Goal: Task Accomplishment & Management: Use online tool/utility

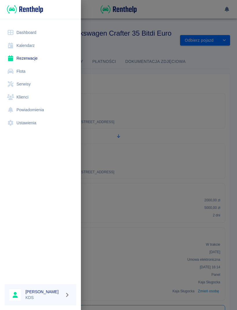
click at [32, 43] on link "Kalendarz" at bounding box center [41, 45] width 72 height 13
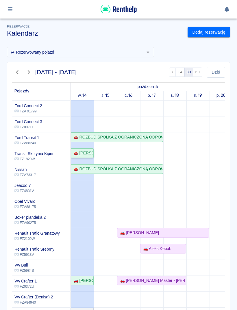
click at [90, 151] on div "🚗 [PERSON_NAME]" at bounding box center [82, 153] width 22 height 6
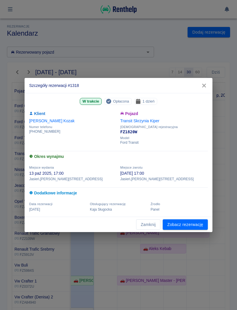
click at [195, 224] on link "Zobacz rezerwację" at bounding box center [185, 224] width 45 height 11
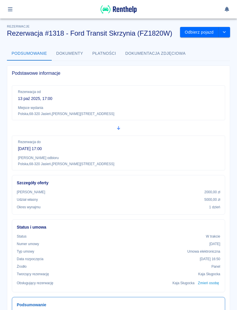
click at [203, 32] on button "Odbierz pojazd" at bounding box center [199, 32] width 38 height 11
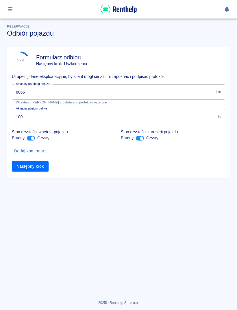
click at [200, 91] on input "8065" at bounding box center [113, 91] width 202 height 15
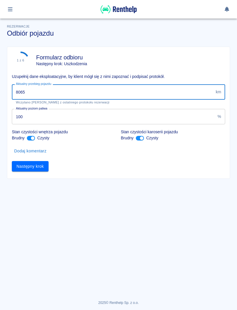
click at [121, 82] on div "Aktualny przebieg pojazdu 8065 km Aktualny przebieg pojazdu Wczytano stan liczn…" at bounding box center [116, 92] width 218 height 25
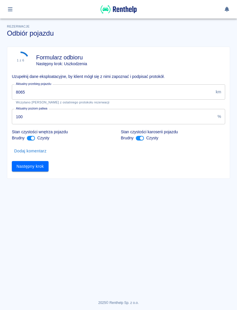
click at [160, 98] on input "8065" at bounding box center [113, 91] width 202 height 15
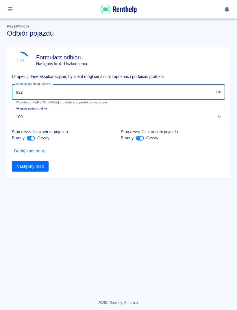
type input "8221"
click at [38, 165] on button "Następny krok" at bounding box center [30, 166] width 37 height 11
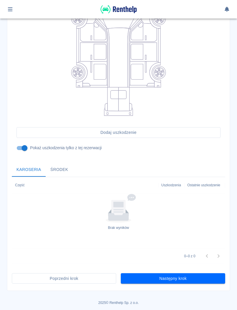
scroll to position [92, 0]
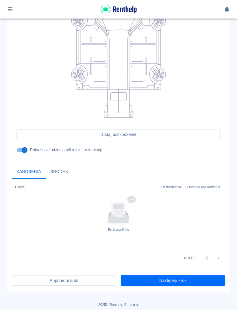
click at [204, 280] on button "Następny krok" at bounding box center [173, 280] width 104 height 11
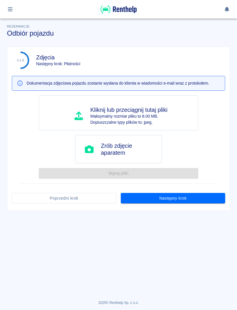
scroll to position [0, 0]
click at [213, 202] on button "Następny krok" at bounding box center [173, 198] width 104 height 11
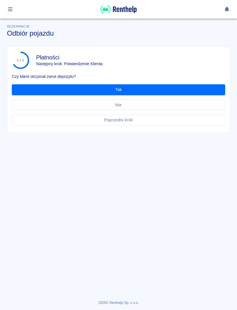
click at [196, 85] on button "Tak" at bounding box center [119, 89] width 214 height 11
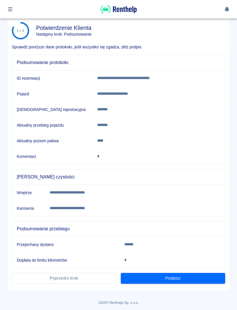
scroll to position [29, 0]
click at [204, 273] on button "Podpisz" at bounding box center [173, 278] width 104 height 11
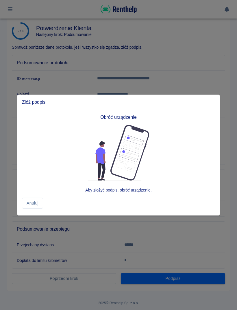
click at [234, 77] on div at bounding box center [118, 155] width 237 height 310
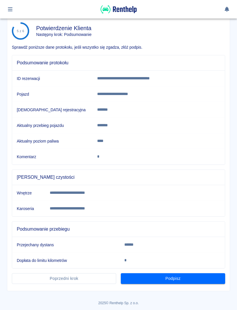
click at [202, 278] on button "Podpisz" at bounding box center [173, 278] width 104 height 11
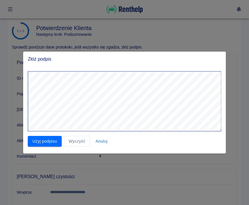
click at [42, 145] on button "Użyj podpisu" at bounding box center [45, 141] width 34 height 11
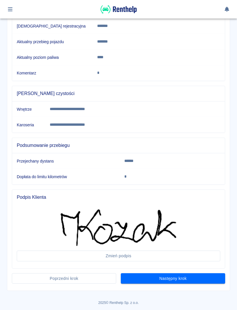
scroll to position [113, 0]
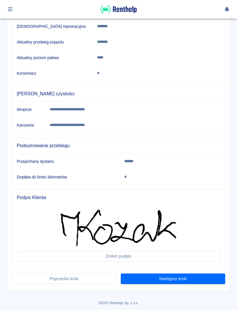
click at [213, 279] on button "Następny krok" at bounding box center [173, 278] width 104 height 11
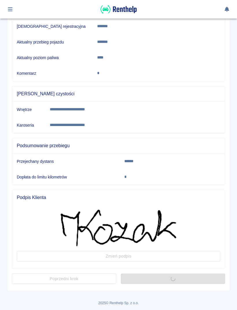
scroll to position [0, 0]
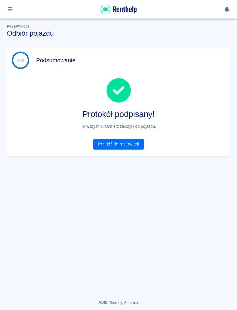
click at [118, 148] on link "Przejdź do rezerwacji" at bounding box center [118, 144] width 50 height 11
